Goal: Navigation & Orientation: Find specific page/section

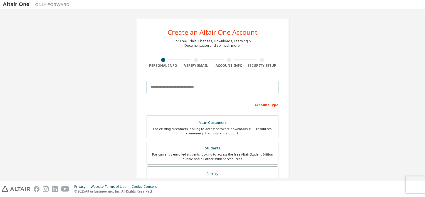
click at [182, 88] on input "email" at bounding box center [212, 87] width 132 height 13
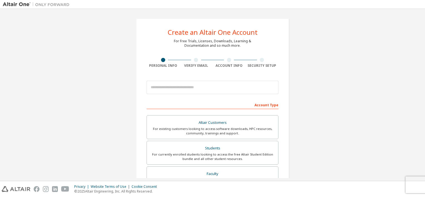
click at [21, 4] on img at bounding box center [37, 5] width 69 height 6
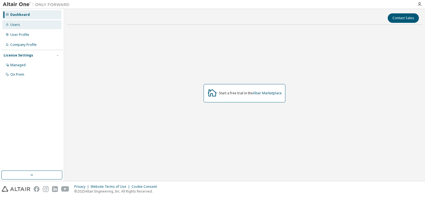
click at [27, 26] on div "Users" at bounding box center [31, 24] width 59 height 9
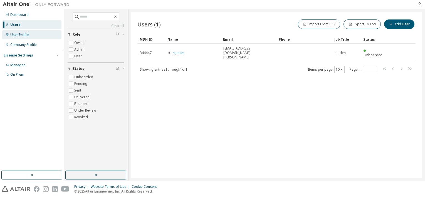
click at [42, 38] on div "User Profile" at bounding box center [31, 34] width 59 height 9
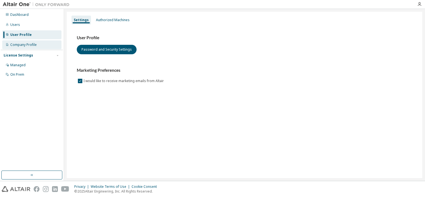
click at [29, 44] on div "Company Profile" at bounding box center [23, 45] width 26 height 4
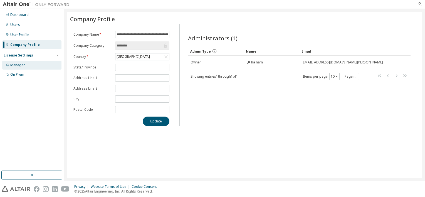
click at [30, 68] on div "Managed" at bounding box center [31, 65] width 59 height 9
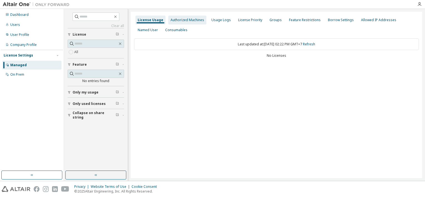
click at [179, 19] on div "Authorized Machines" at bounding box center [187, 20] width 34 height 4
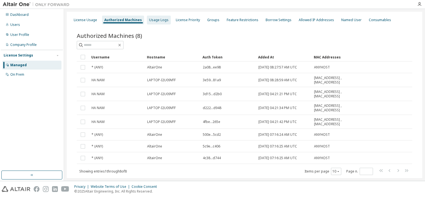
click at [151, 22] on div "Usage Logs" at bounding box center [159, 20] width 24 height 9
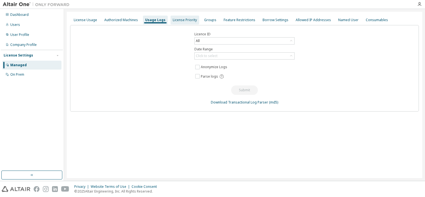
click at [182, 21] on div "License Priority" at bounding box center [185, 20] width 24 height 4
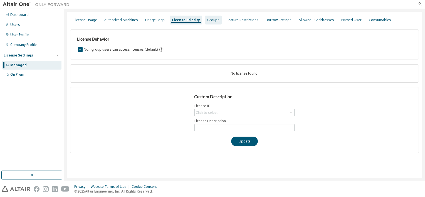
click at [207, 19] on div "Groups" at bounding box center [213, 20] width 12 height 4
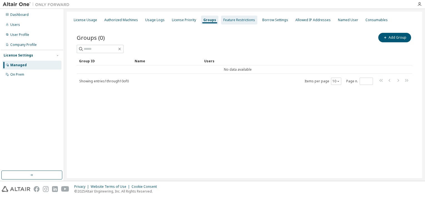
click at [223, 19] on div "Feature Restrictions" at bounding box center [239, 20] width 32 height 4
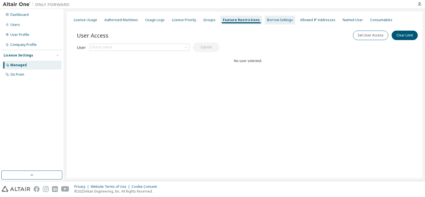
click at [267, 19] on div "Borrow Settings" at bounding box center [280, 20] width 26 height 4
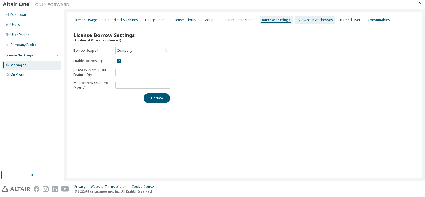
click at [300, 20] on div "Allowed IP Addresses" at bounding box center [314, 20] width 35 height 4
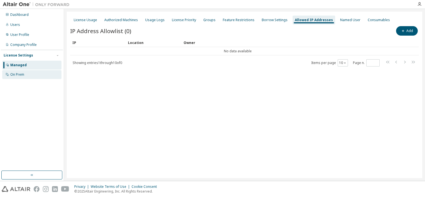
click at [23, 79] on div "On Prem" at bounding box center [31, 74] width 59 height 9
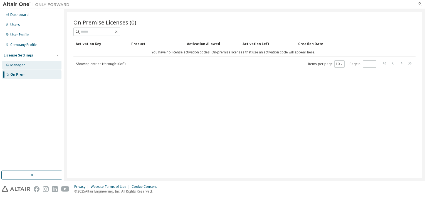
click at [39, 67] on div "Managed" at bounding box center [31, 65] width 59 height 9
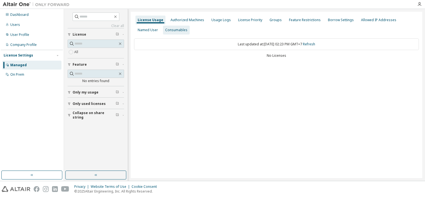
click at [165, 30] on div "Consumables" at bounding box center [176, 30] width 22 height 4
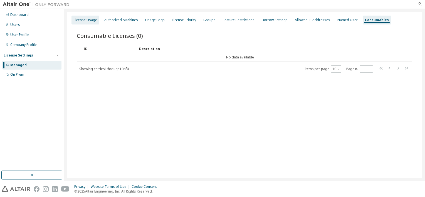
click at [89, 23] on div "License Usage" at bounding box center [85, 20] width 28 height 9
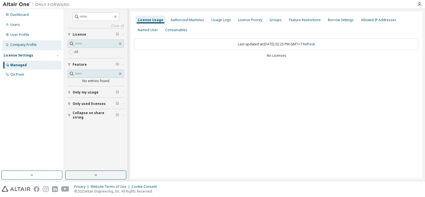
click at [28, 44] on div "Company Profile" at bounding box center [23, 45] width 26 height 4
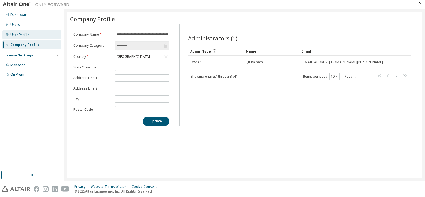
click at [26, 35] on div "User Profile" at bounding box center [19, 35] width 19 height 4
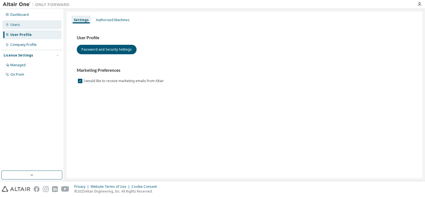
click at [26, 24] on div "Users" at bounding box center [31, 24] width 59 height 9
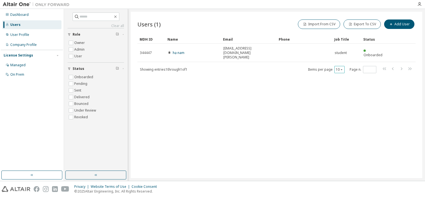
click at [340, 68] on icon "button" at bounding box center [341, 69] width 3 height 3
click at [231, 82] on div "Users (1) Import From CSV Export To CSV Add User Clear Load Save Save As Field …" at bounding box center [276, 95] width 291 height 166
click at [23, 17] on div "Dashboard" at bounding box center [31, 14] width 59 height 9
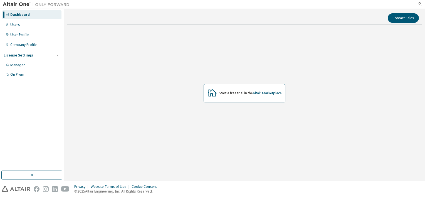
click at [22, 5] on img at bounding box center [37, 5] width 69 height 6
click at [422, 4] on div at bounding box center [419, 4] width 11 height 4
click at [421, 5] on icon "button" at bounding box center [419, 4] width 4 height 4
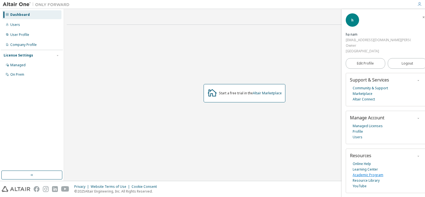
click at [368, 176] on link "Academic Program" at bounding box center [367, 175] width 31 height 6
